Goal: Task Accomplishment & Management: Complete application form

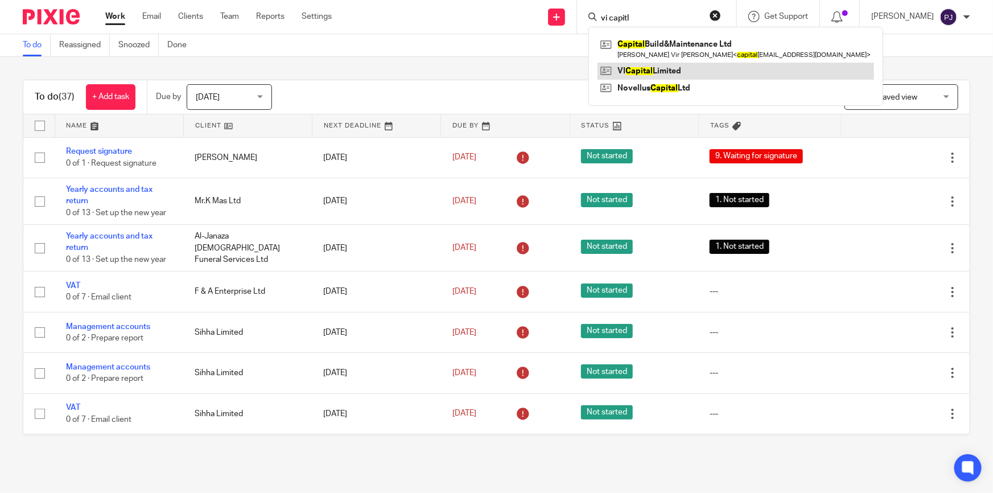
type input "vi capitl"
click at [676, 68] on link at bounding box center [735, 71] width 277 height 17
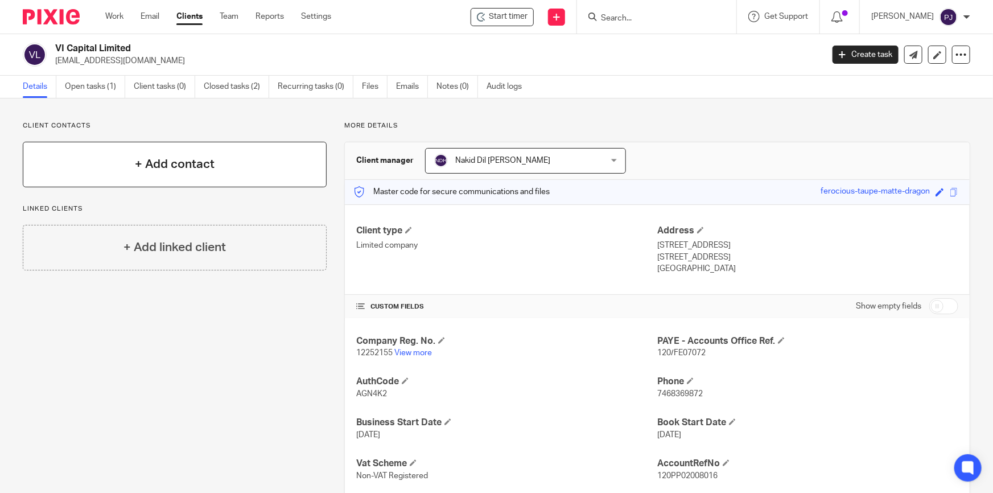
click at [160, 168] on h4 "+ Add contact" at bounding box center [175, 164] width 80 height 18
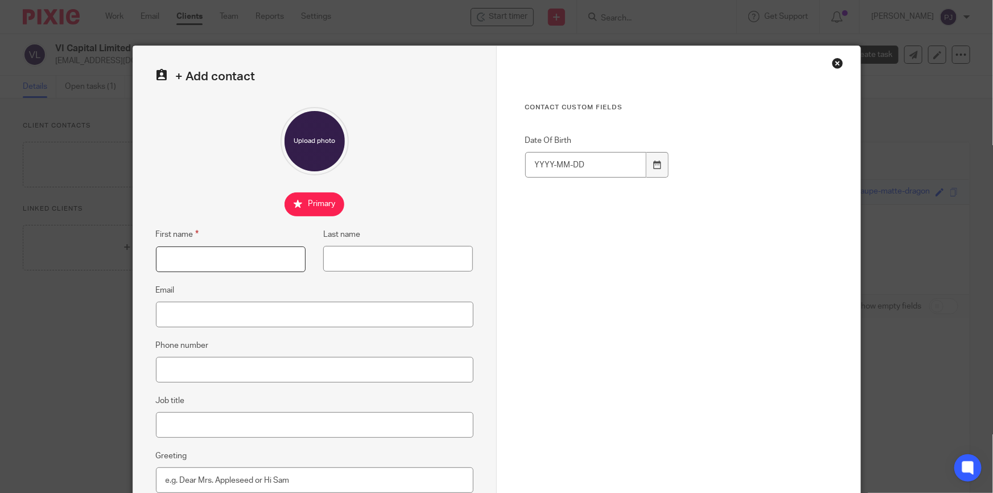
click at [222, 261] on input "First name" at bounding box center [231, 259] width 150 height 26
type input "[PERSON_NAME]"
click at [205, 366] on input "Phone number" at bounding box center [315, 370] width 318 height 26
paste input "[PHONE_NUMBER]"
type input "[PHONE_NUMBER]"
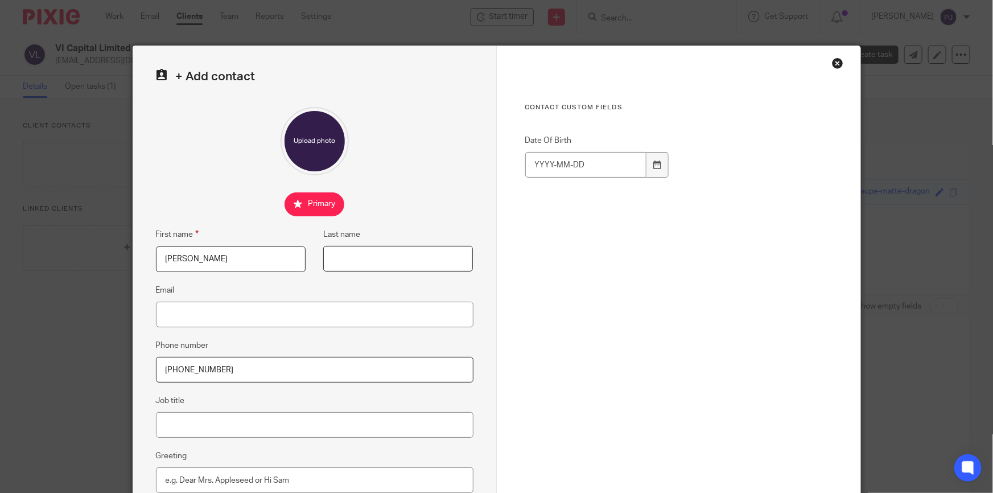
click at [351, 257] on input "Last name" at bounding box center [398, 259] width 150 height 26
type input "[PERSON_NAME]"
click at [248, 319] on input "Email" at bounding box center [315, 315] width 318 height 26
paste input "[EMAIL_ADDRESS][DOMAIN_NAME]"
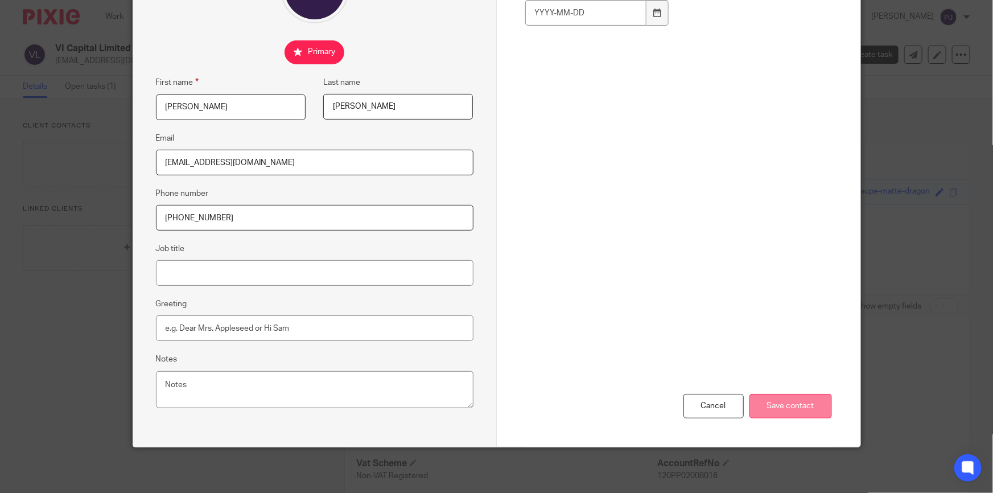
type input "[EMAIL_ADDRESS][DOMAIN_NAME]"
click at [787, 407] on input "Save contact" at bounding box center [790, 406] width 83 height 24
